Goal: Task Accomplishment & Management: Use online tool/utility

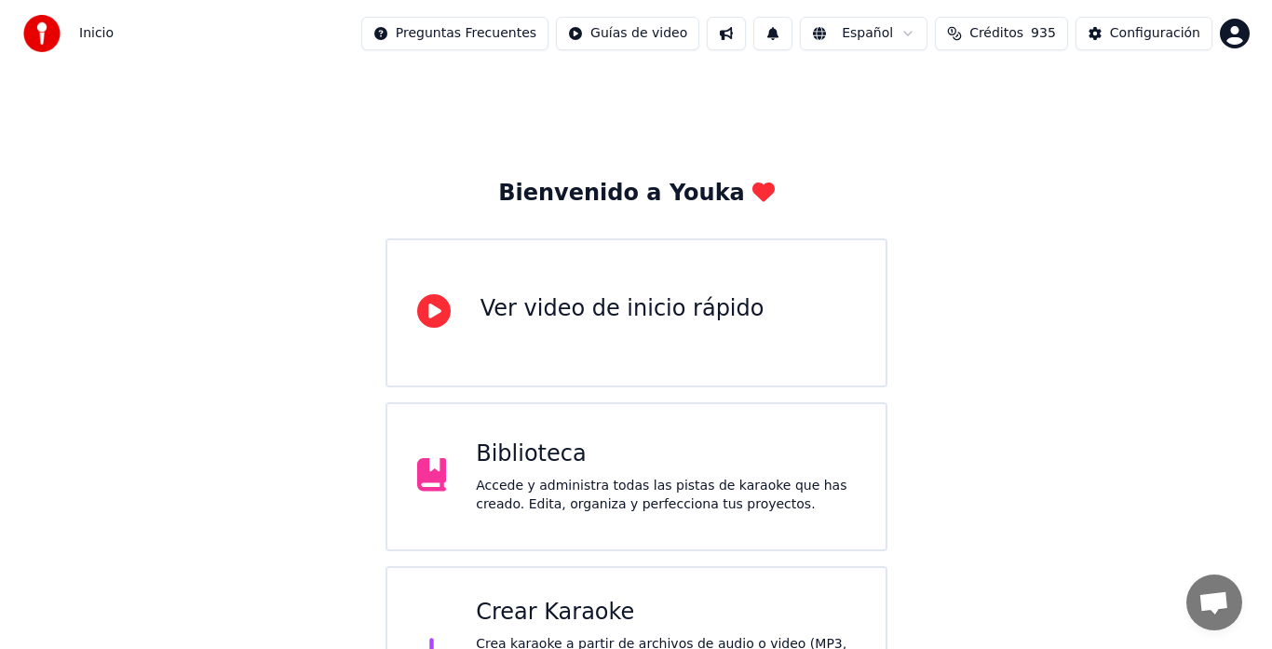
scroll to position [93, 0]
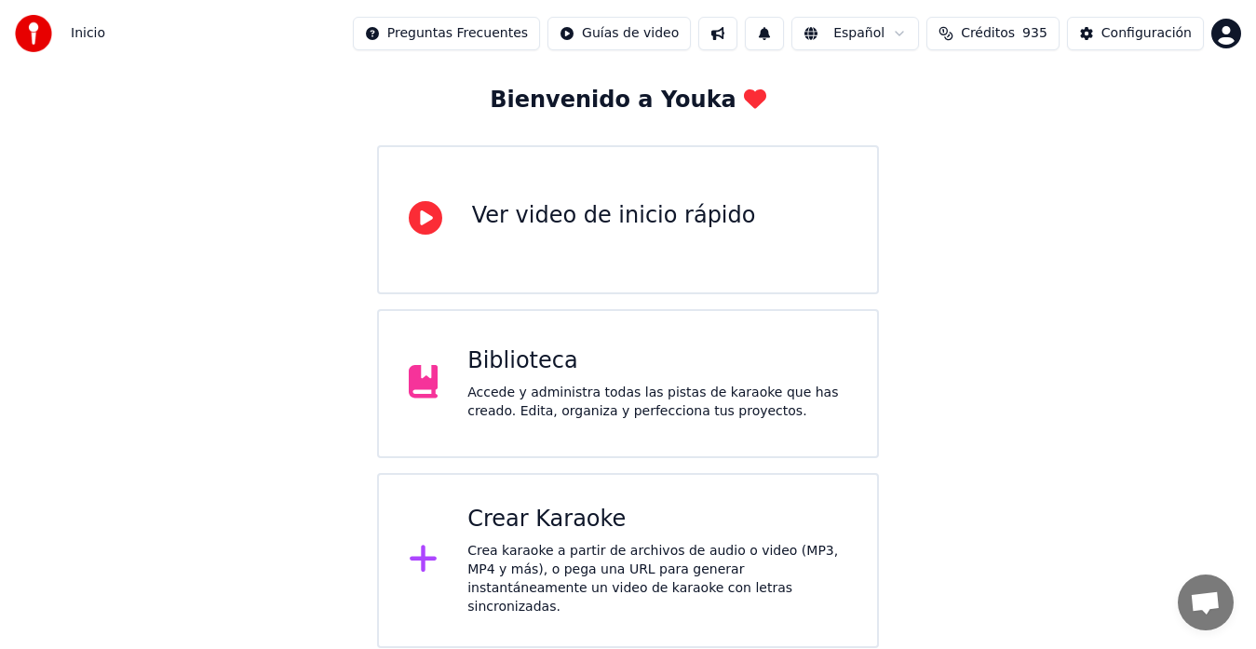
click at [566, 520] on div "Crear Karaoke" at bounding box center [657, 520] width 380 height 30
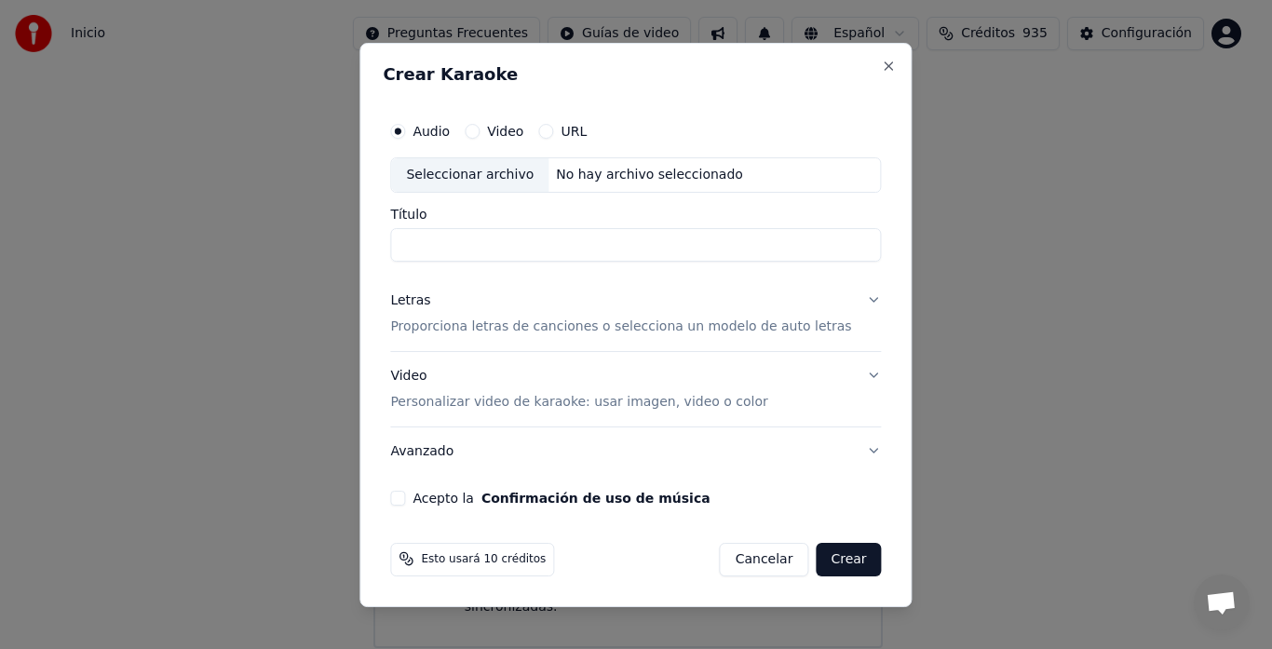
click at [487, 176] on div "Seleccionar archivo" at bounding box center [469, 175] width 157 height 34
type input "**********"
click at [856, 301] on button "Letras Proporciona letras de canciones o selecciona un modelo de auto letras" at bounding box center [635, 314] width 491 height 74
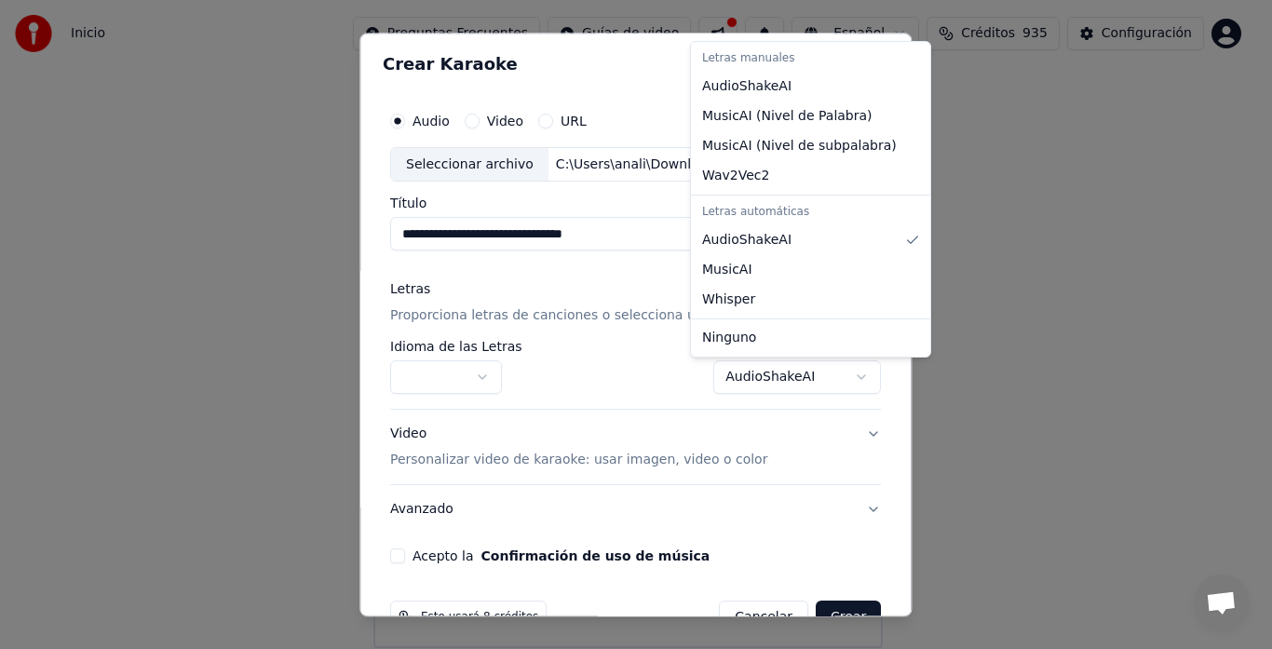
click at [837, 379] on body "Inicio Preguntas Frecuentes Guías de video Español Créditos 935 Configuración B…" at bounding box center [628, 387] width 1256 height 961
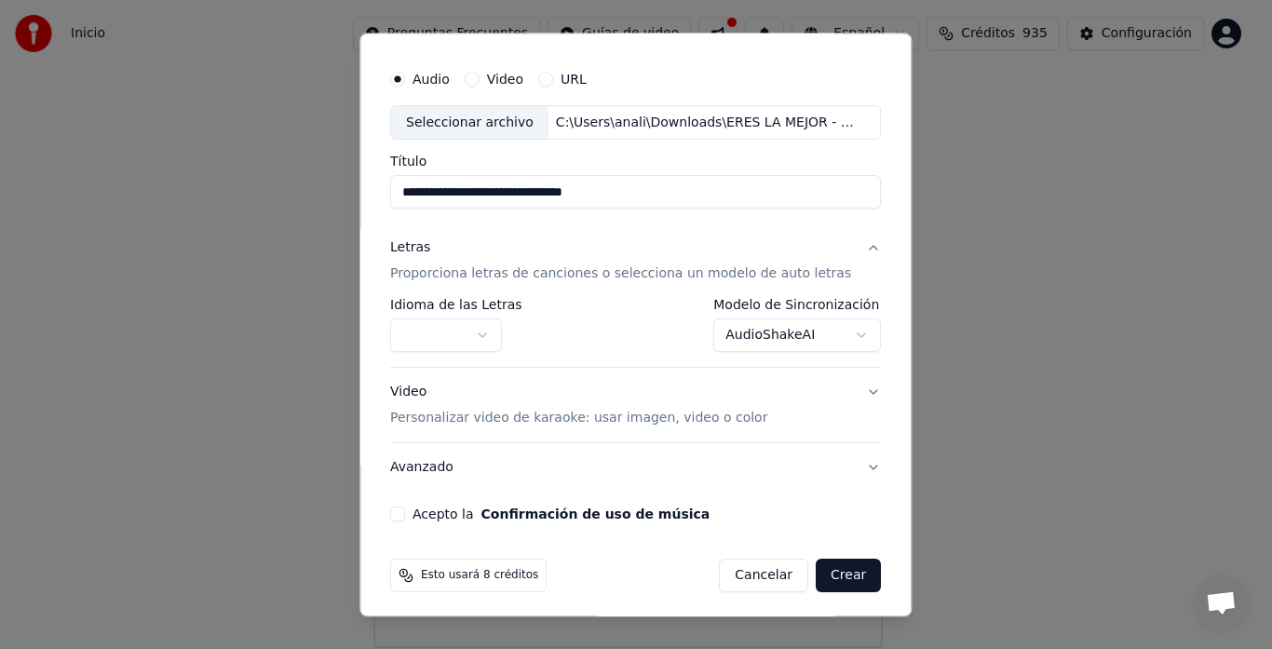
scroll to position [48, 0]
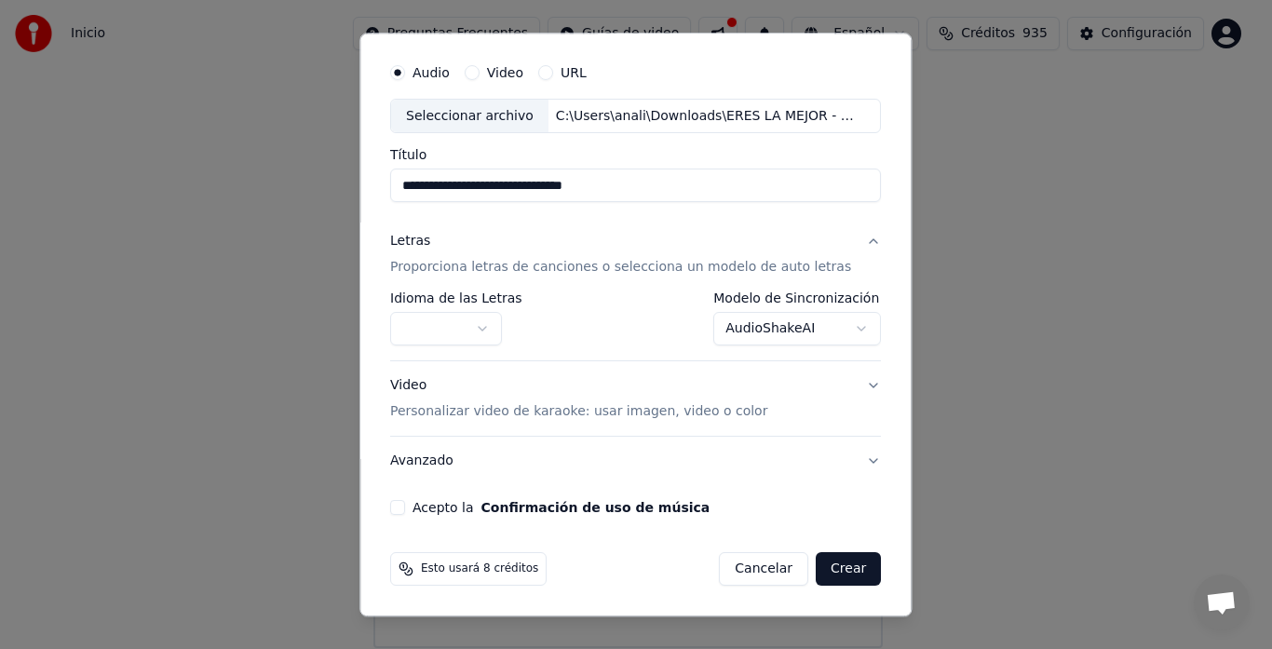
click at [414, 499] on div "**********" at bounding box center [636, 285] width 506 height 477
click at [405, 512] on button "Acepto la Confirmación de uso de música" at bounding box center [397, 508] width 15 height 15
click at [829, 573] on button "Crear" at bounding box center [848, 570] width 65 height 34
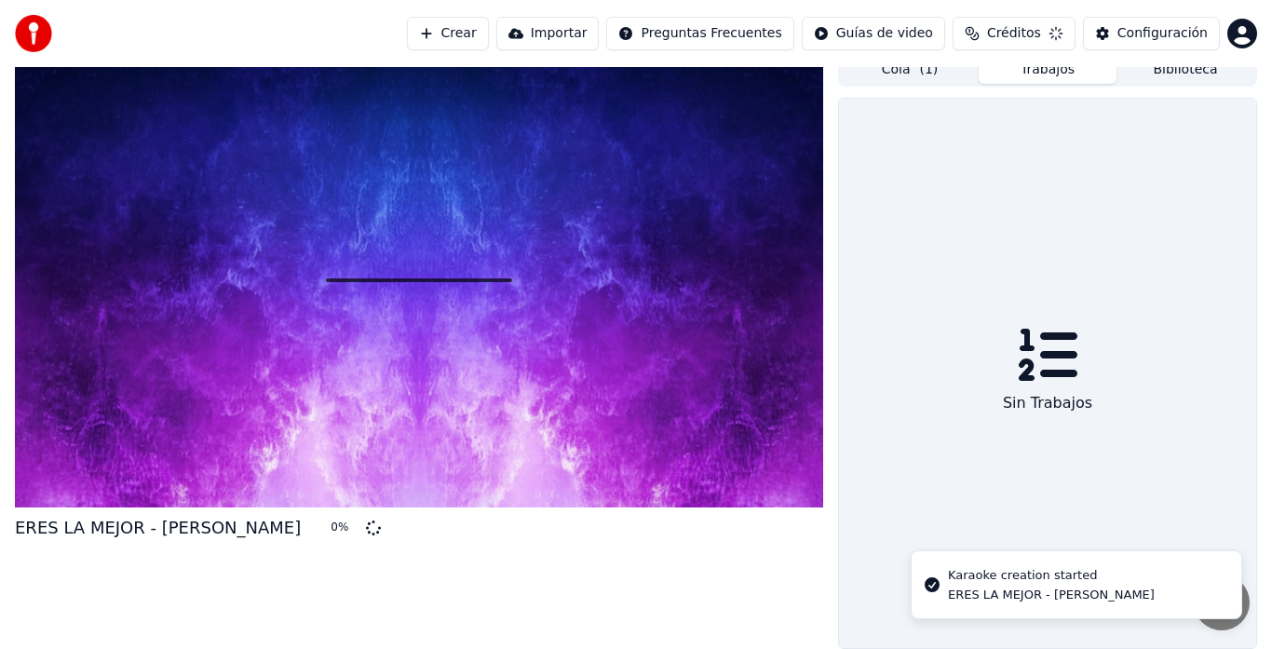
scroll to position [23, 0]
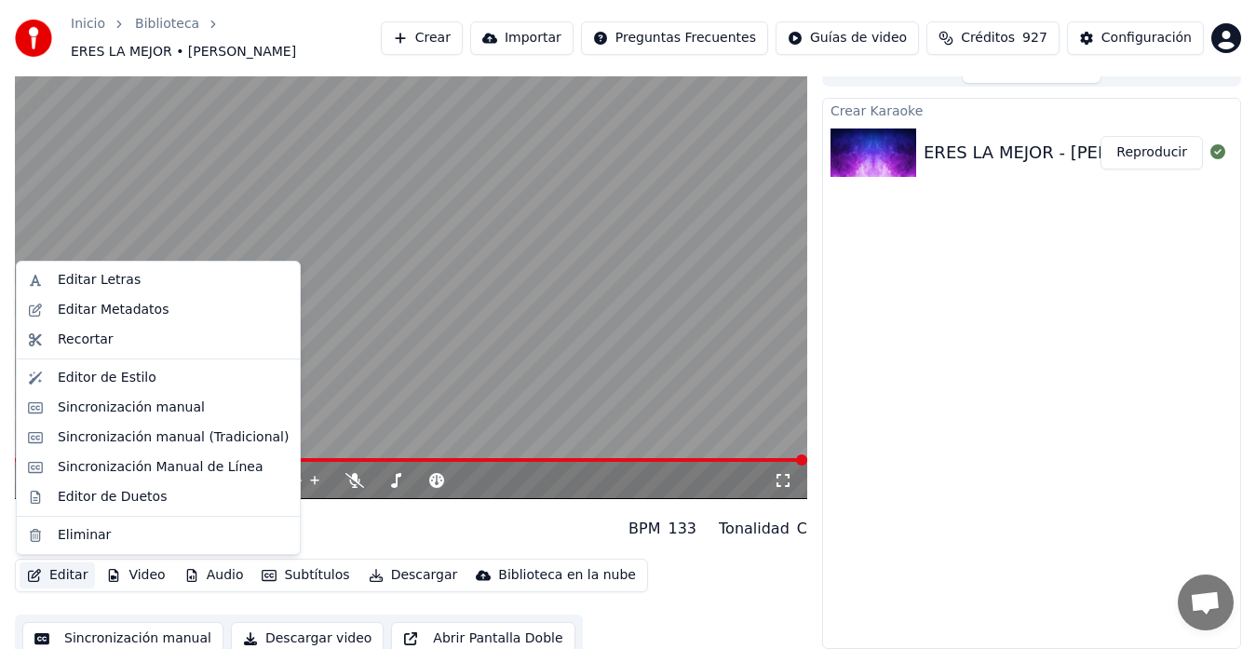
click at [59, 573] on button "Editar" at bounding box center [57, 575] width 75 height 26
click at [92, 281] on div "Editar Letras" at bounding box center [99, 280] width 83 height 19
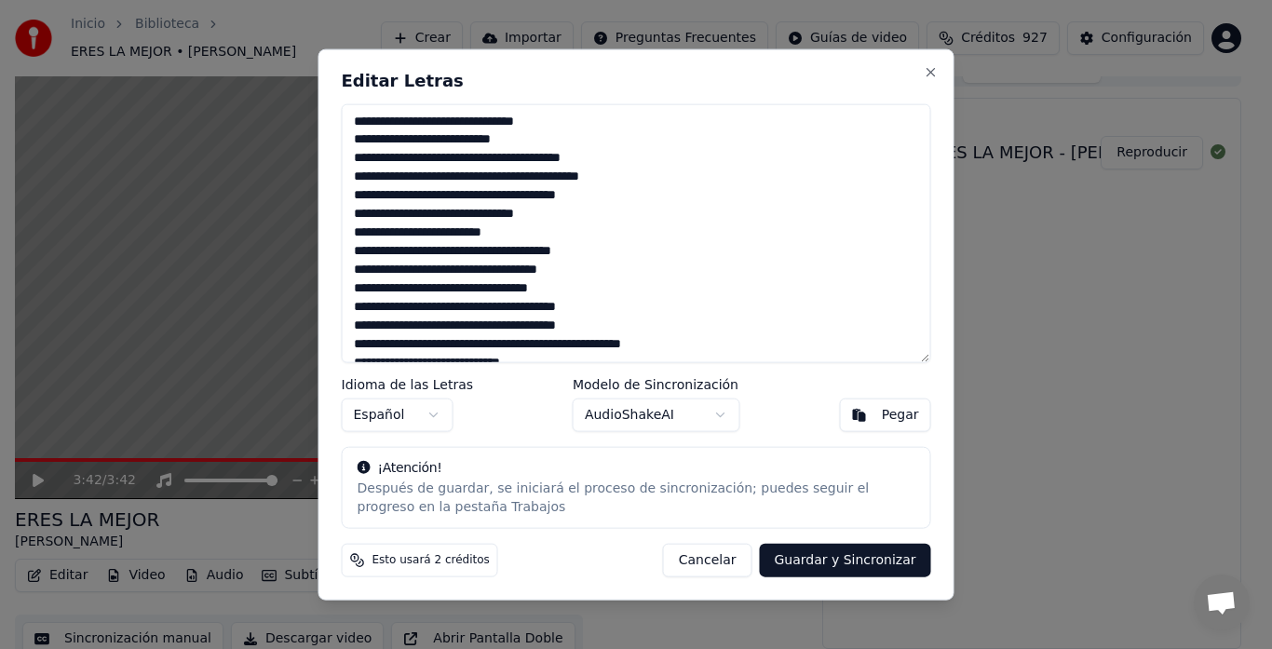
click at [371, 233] on textarea "**********" at bounding box center [636, 233] width 589 height 260
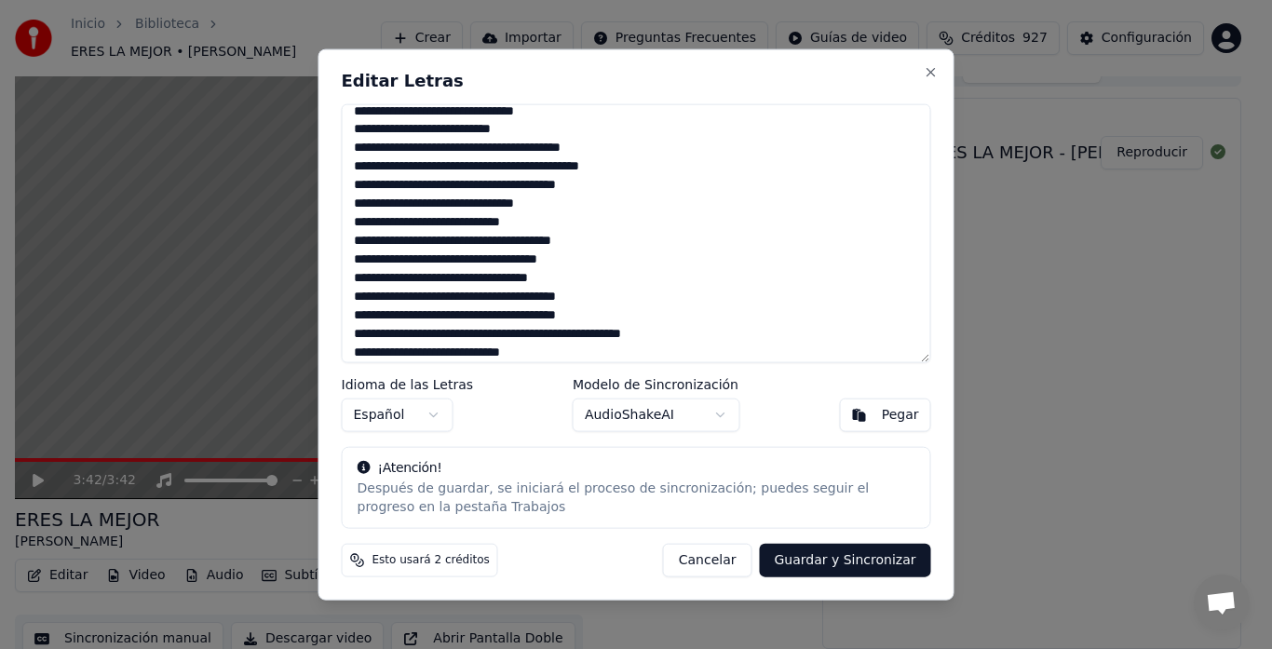
scroll to position [0, 0]
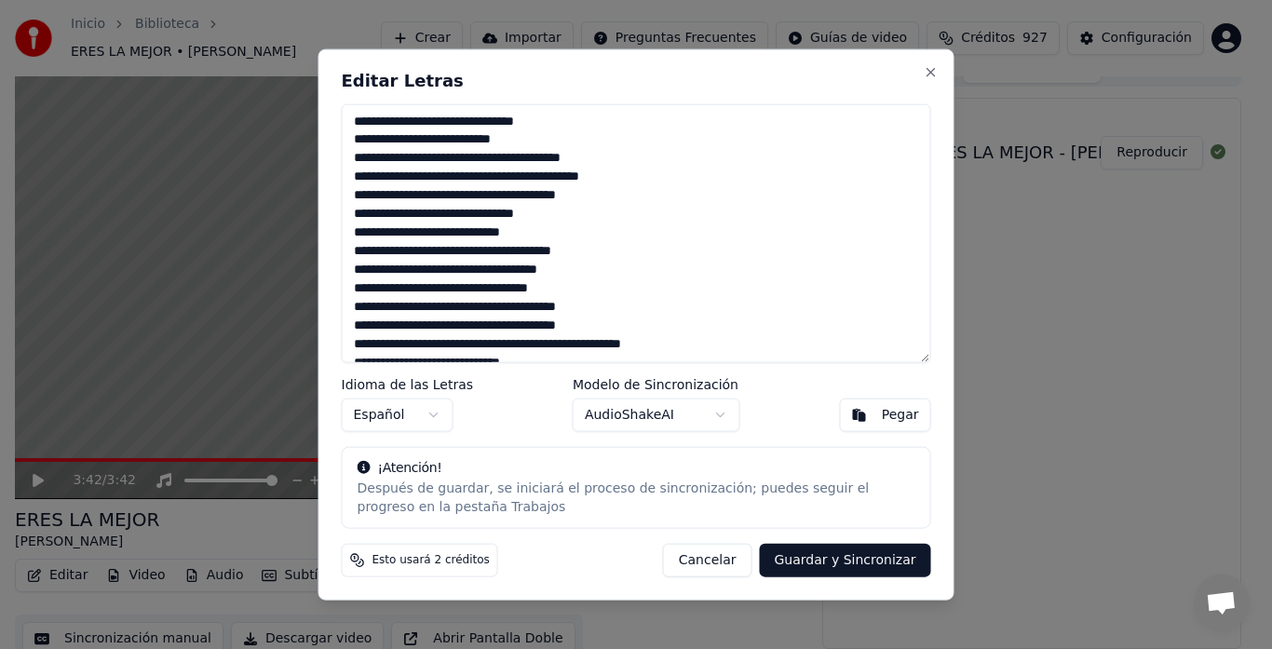
click at [375, 155] on textarea "**********" at bounding box center [636, 233] width 589 height 260
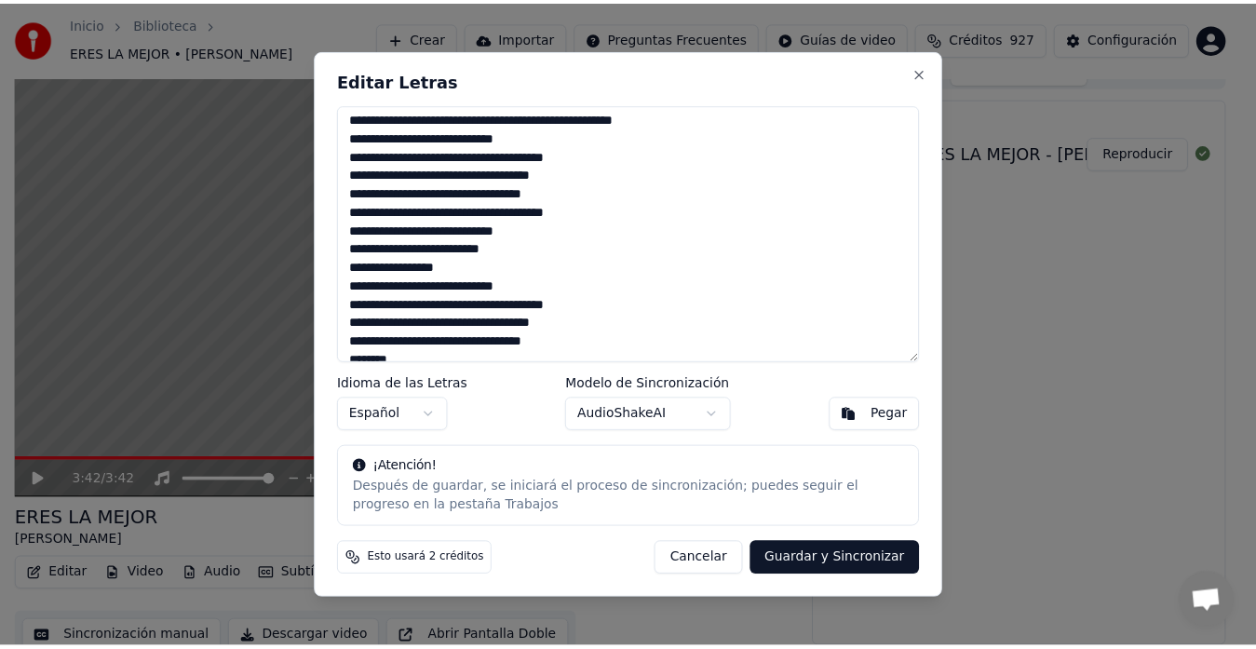
scroll to position [241, 0]
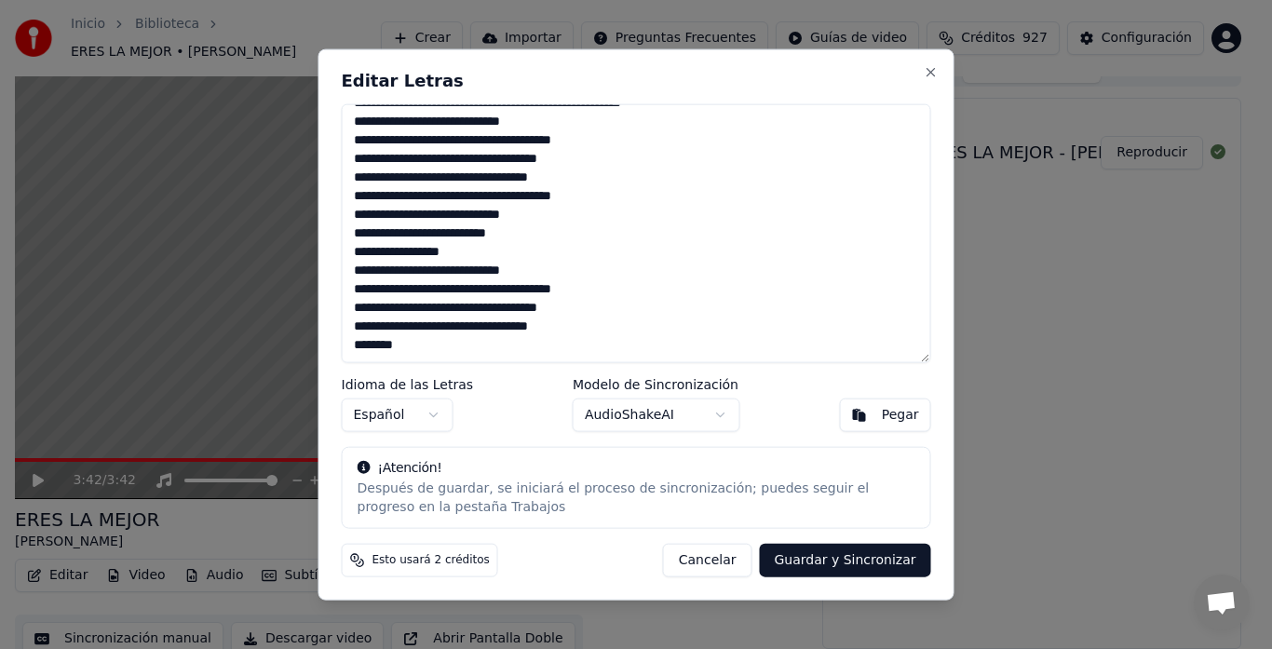
type textarea "**********"
click at [859, 558] on button "Guardar y Sincronizar" at bounding box center [844, 561] width 171 height 34
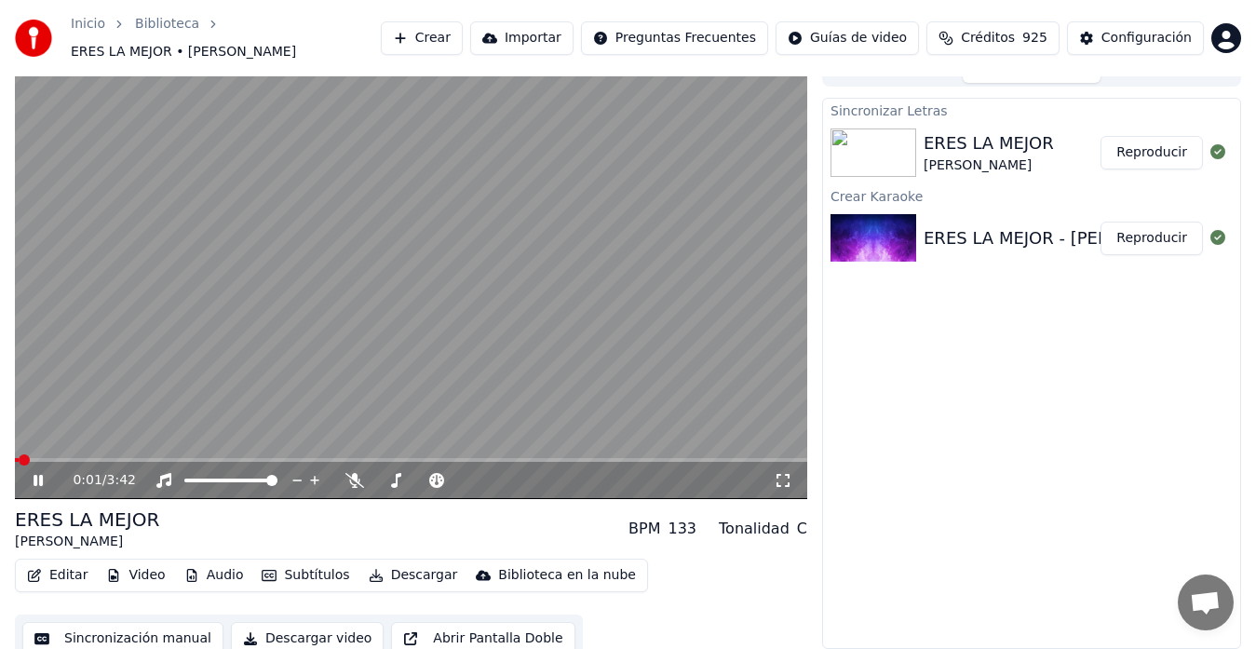
click at [18, 458] on span at bounding box center [17, 460] width 4 height 4
click at [243, 344] on video at bounding box center [411, 276] width 792 height 446
click at [155, 49] on span "ERES LA MEJOR • [PERSON_NAME]" at bounding box center [183, 52] width 225 height 19
click at [155, 47] on span "ERES LA MEJOR • [PERSON_NAME]" at bounding box center [183, 52] width 225 height 19
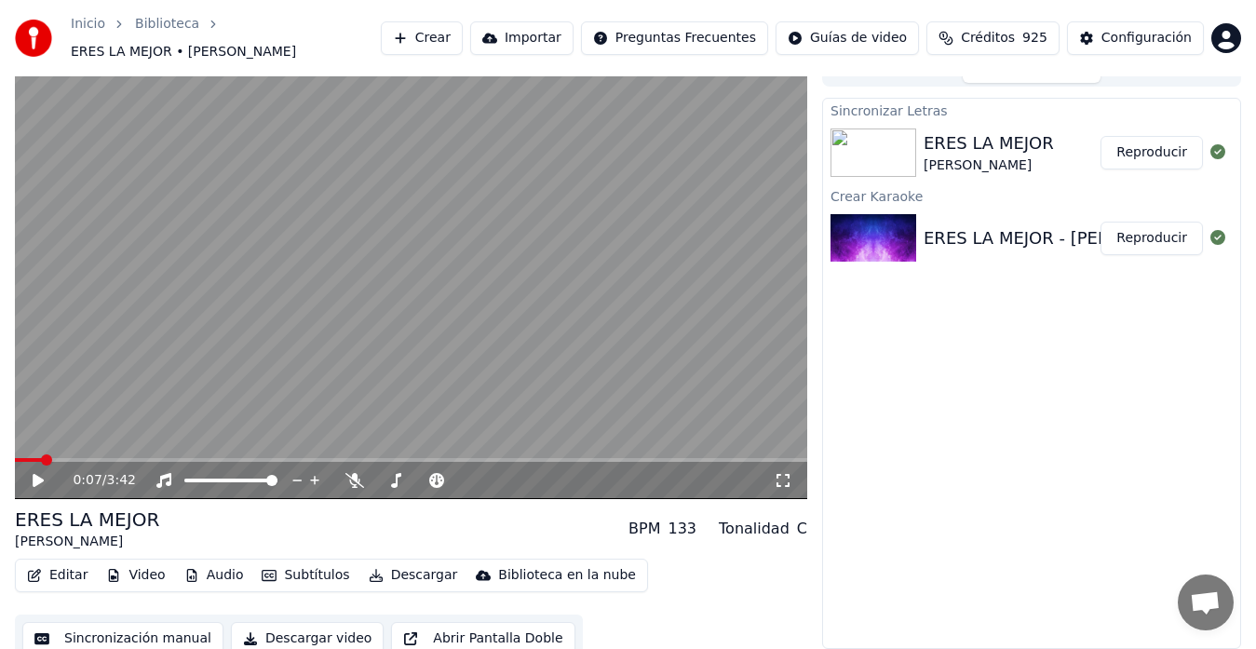
click at [65, 574] on button "Editar" at bounding box center [57, 575] width 75 height 26
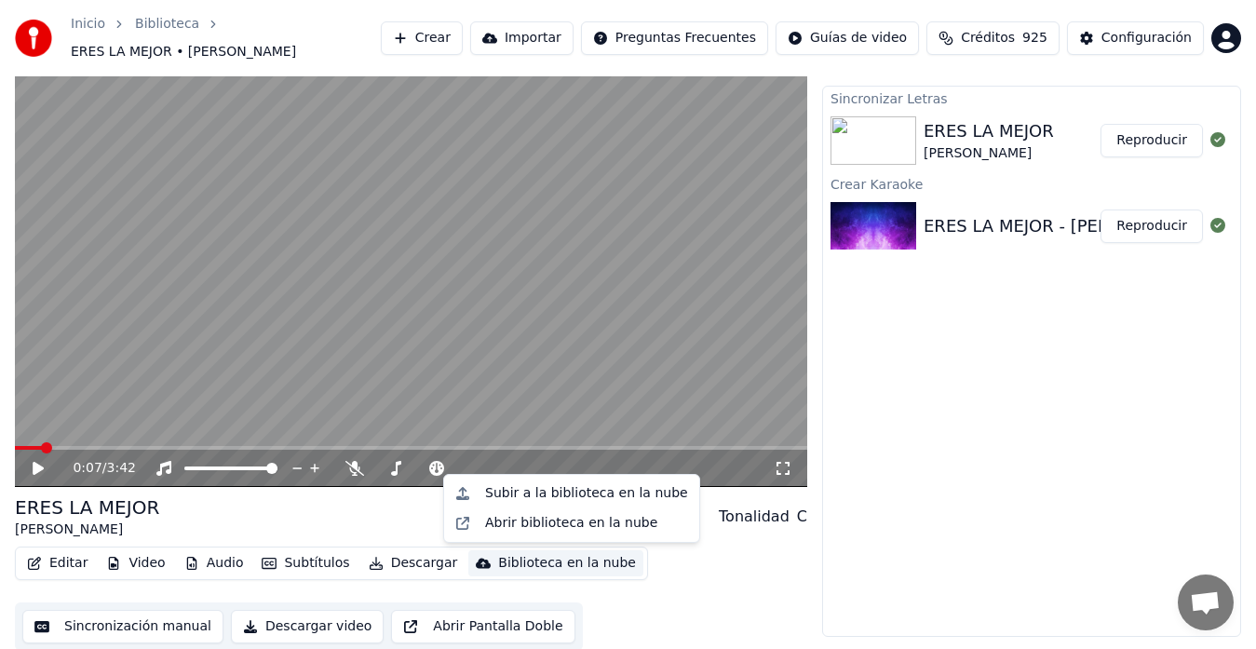
scroll to position [37, 0]
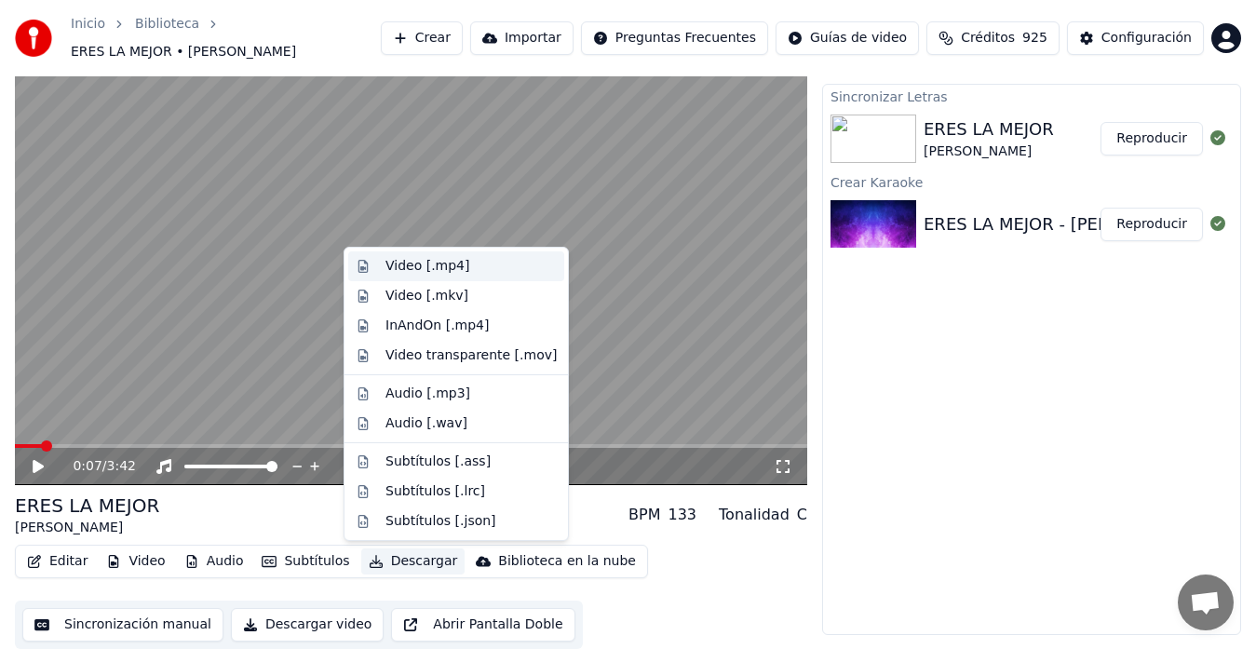
click at [417, 263] on div "Video [.mp4]" at bounding box center [427, 266] width 84 height 19
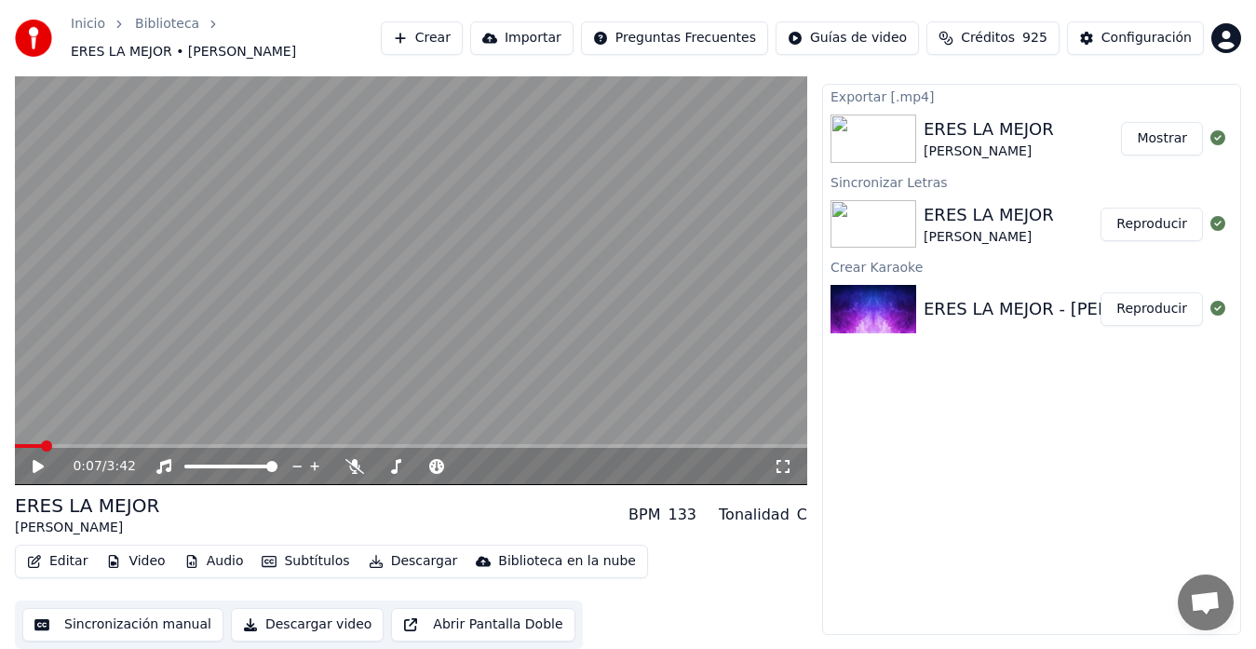
click at [1179, 137] on button "Mostrar" at bounding box center [1162, 139] width 82 height 34
